Goal: Task Accomplishment & Management: Manage account settings

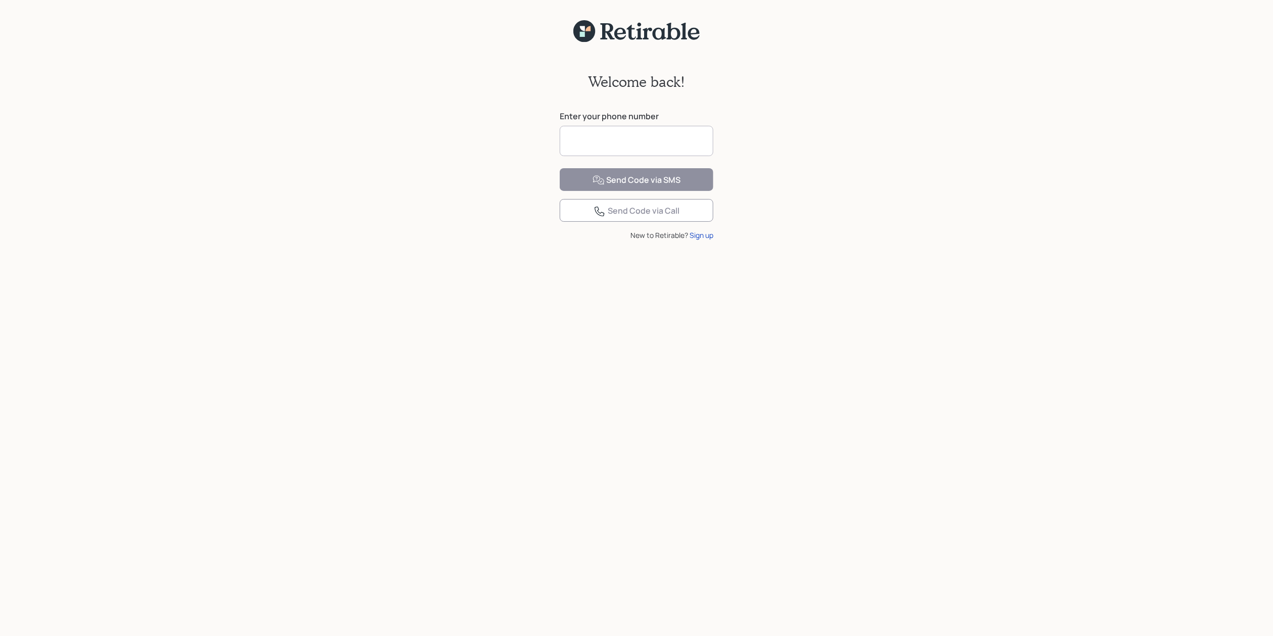
click at [596, 150] on input at bounding box center [637, 141] width 154 height 30
type input "**********"
click at [589, 191] on button "Send Code via SMS" at bounding box center [637, 179] width 154 height 23
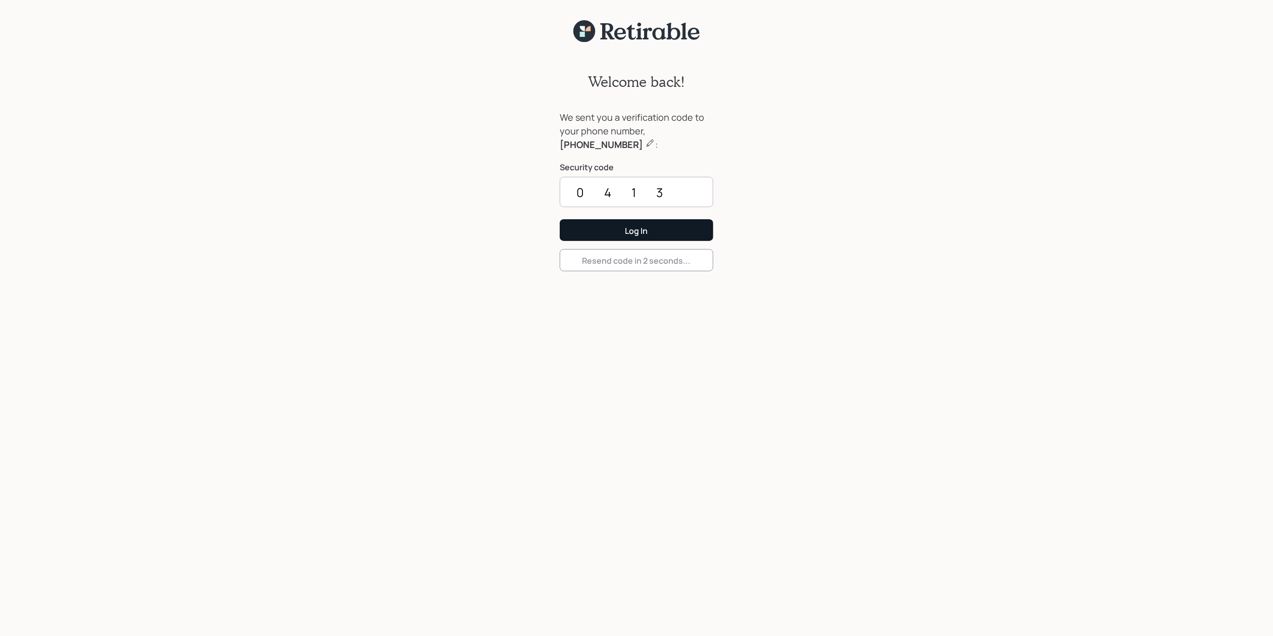
type input "0413"
click at [599, 227] on button "Log In" at bounding box center [637, 230] width 154 height 22
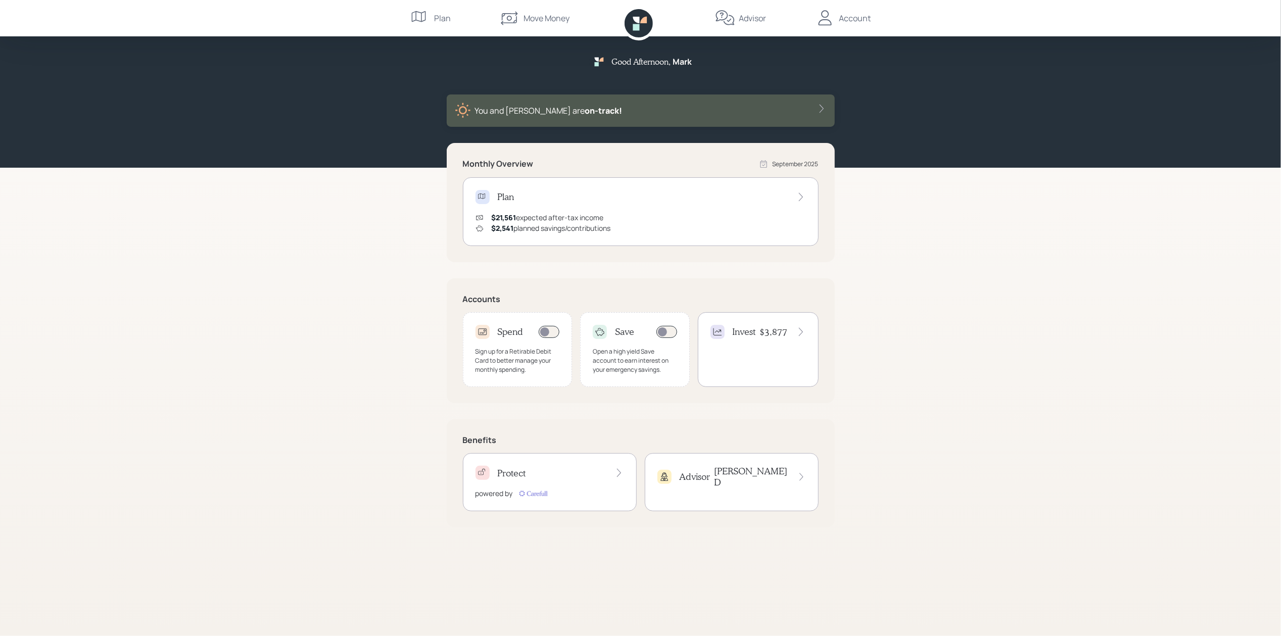
click at [559, 483] on div "Protect powered by" at bounding box center [550, 482] width 174 height 58
